Goal: Check status

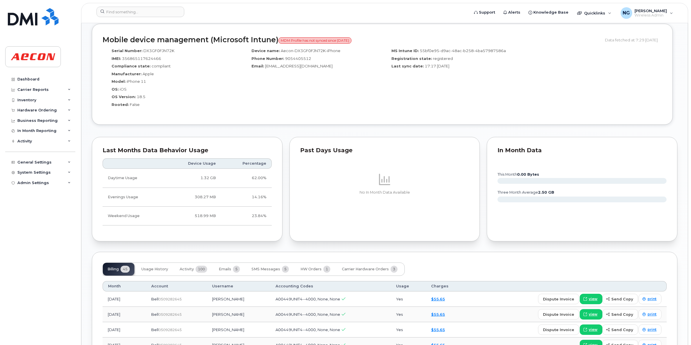
scroll to position [471, 0]
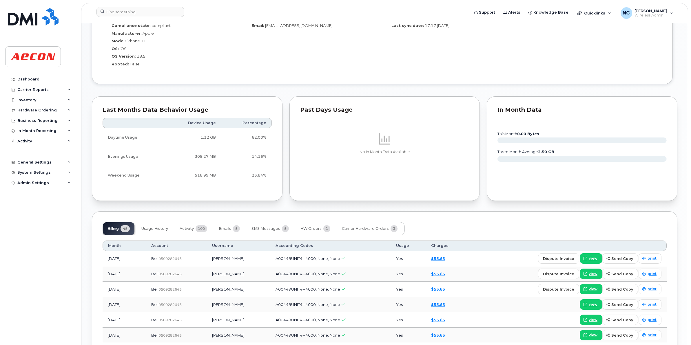
click at [159, 3] on header "Support Alerts Knowledge Base Quicklinks Suspend / Cancel Device Change SIM Car…" at bounding box center [384, 13] width 607 height 20
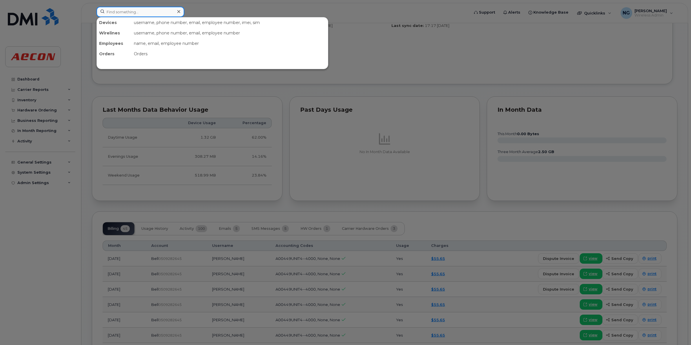
click at [155, 15] on input at bounding box center [140, 12] width 88 height 10
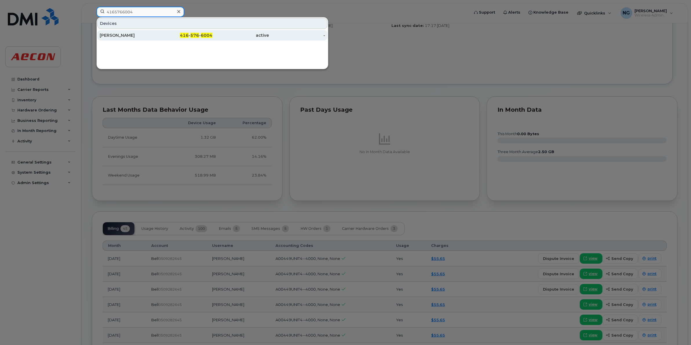
type input "4165766004"
click at [269, 37] on div "-" at bounding box center [297, 35] width 56 height 6
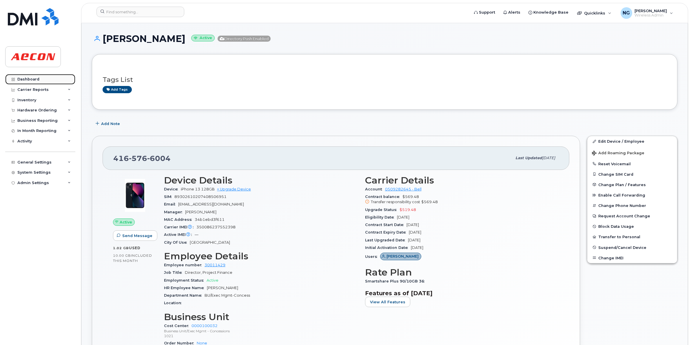
click at [30, 79] on div "Dashboard" at bounding box center [28, 79] width 22 height 5
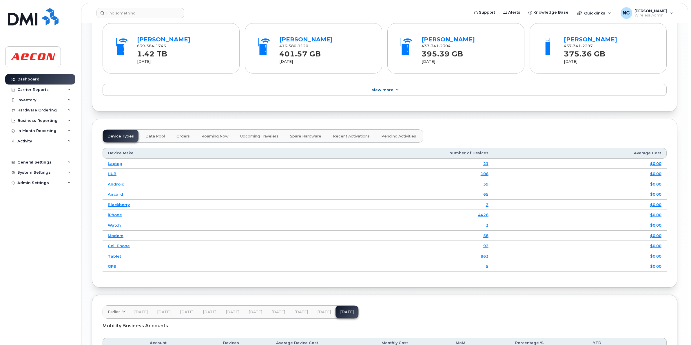
scroll to position [529, 0]
